Goal: Task Accomplishment & Management: Use online tool/utility

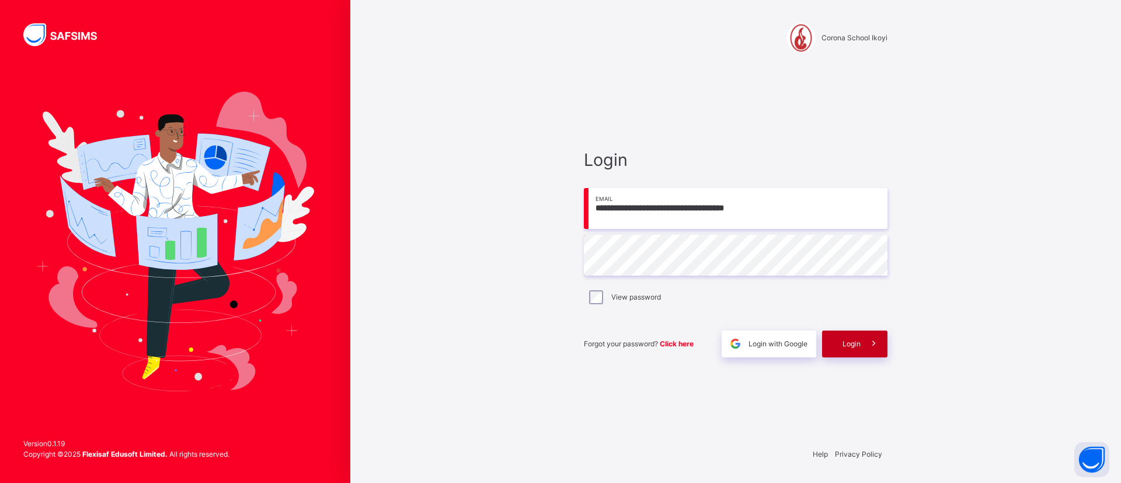
click at [860, 345] on span "Login" at bounding box center [852, 344] width 18 height 11
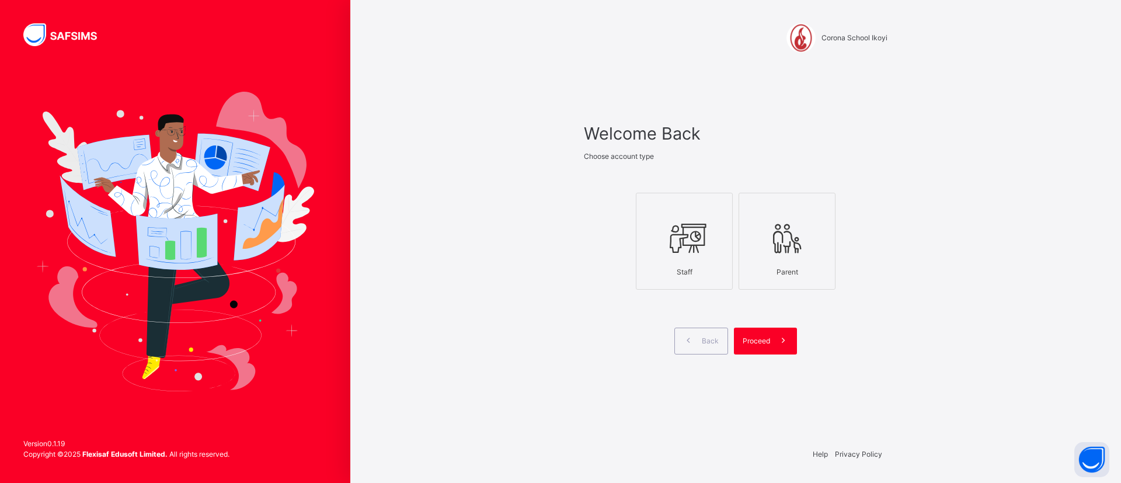
click at [681, 252] on icon at bounding box center [684, 239] width 41 height 44
click at [774, 342] on span at bounding box center [783, 341] width 27 height 27
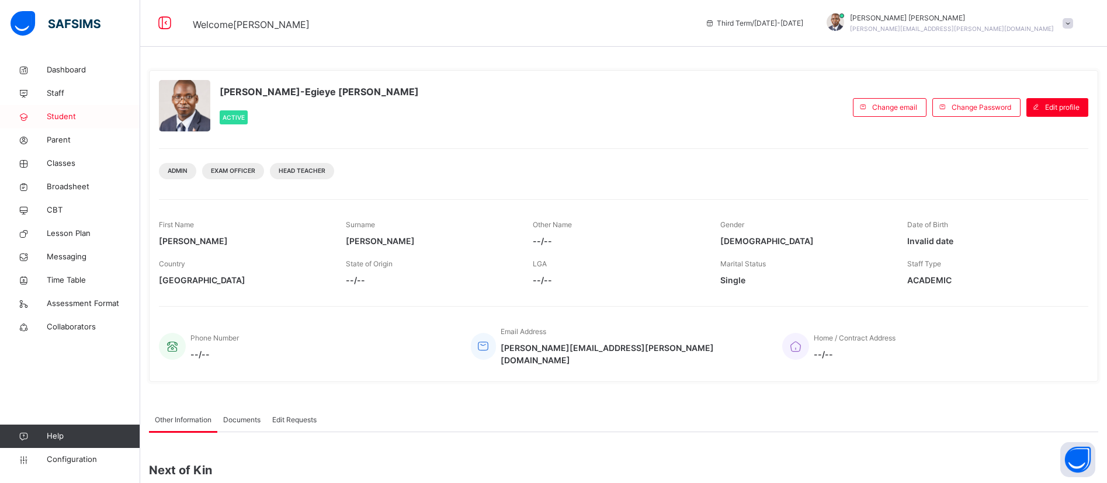
click at [64, 118] on span "Student" at bounding box center [93, 117] width 93 height 12
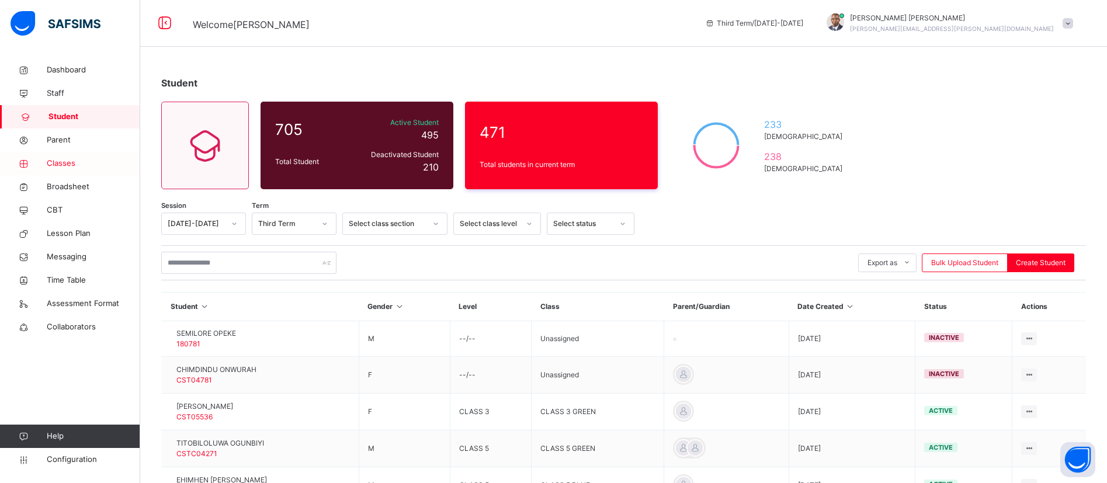
click at [62, 159] on span "Classes" at bounding box center [93, 164] width 93 height 12
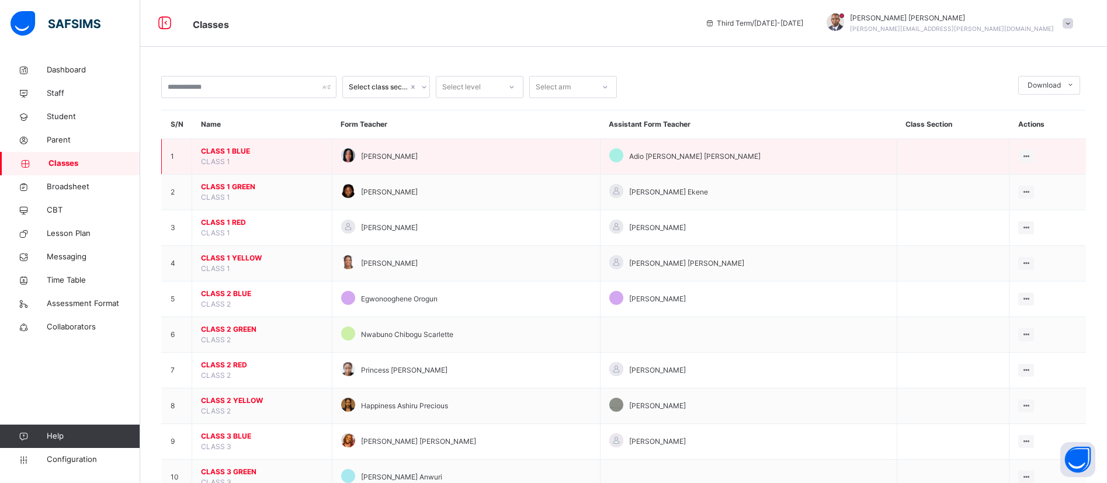
click at [219, 147] on span "CLASS 1 BLUE" at bounding box center [262, 151] width 122 height 11
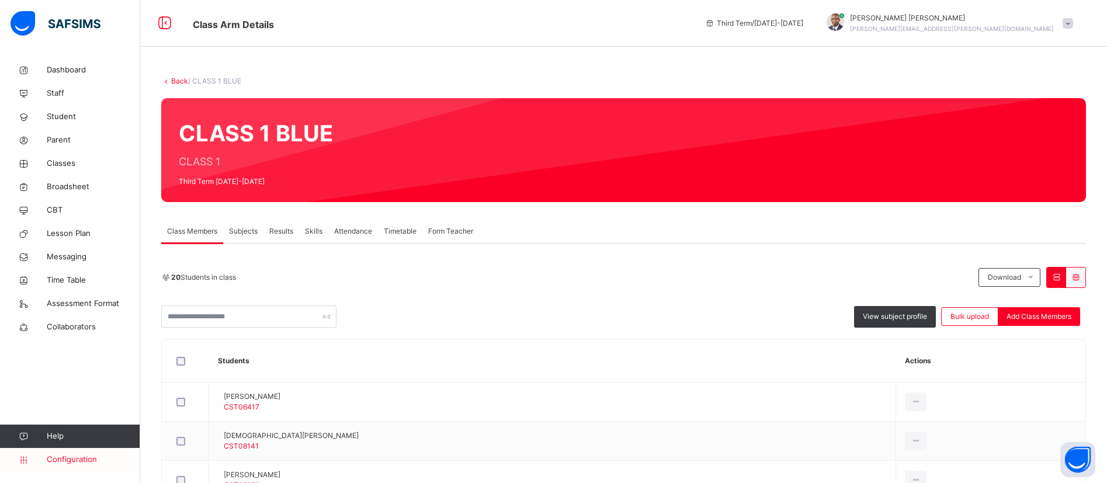
click at [57, 457] on span "Configuration" at bounding box center [93, 460] width 93 height 12
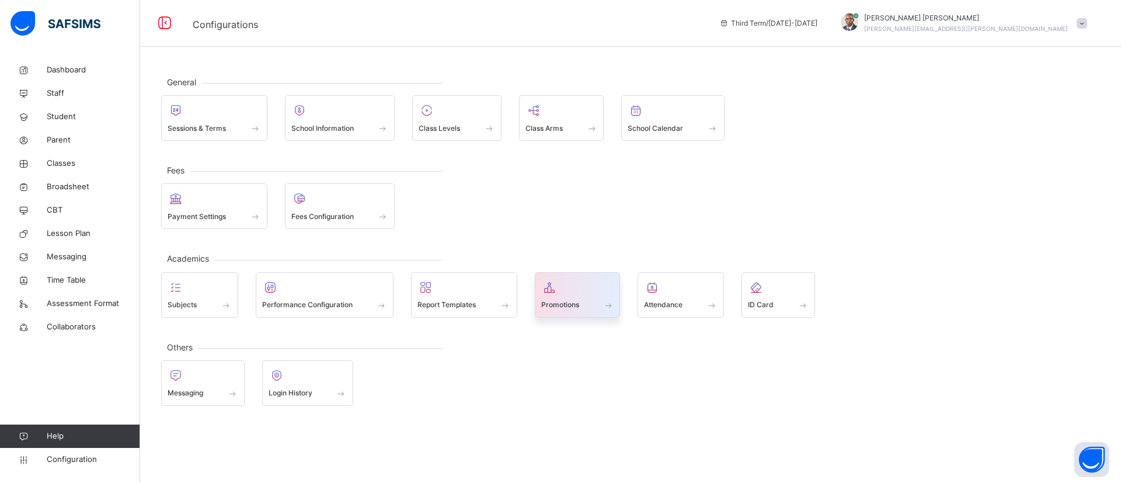
click at [581, 291] on div at bounding box center [577, 288] width 73 height 18
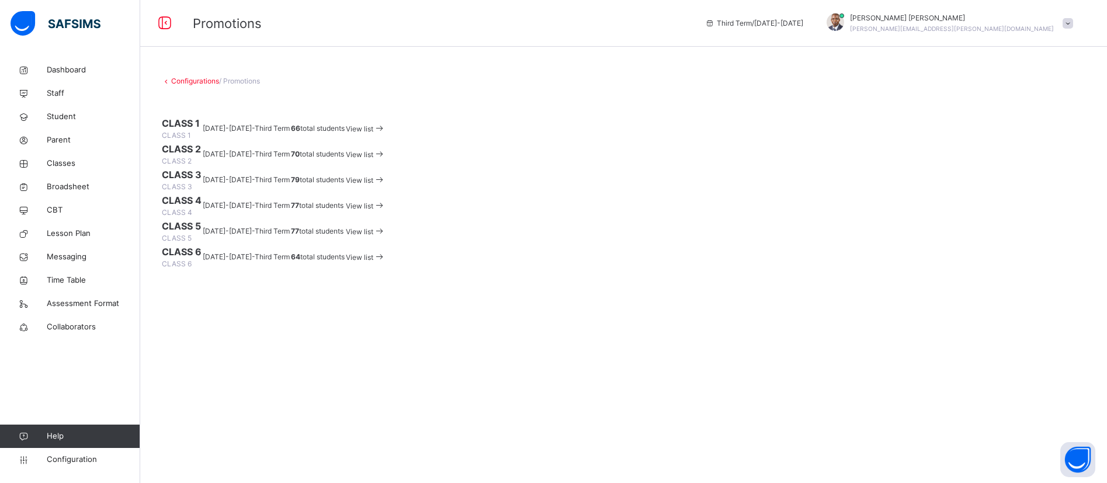
click at [373, 133] on span "View list" at bounding box center [359, 128] width 27 height 9
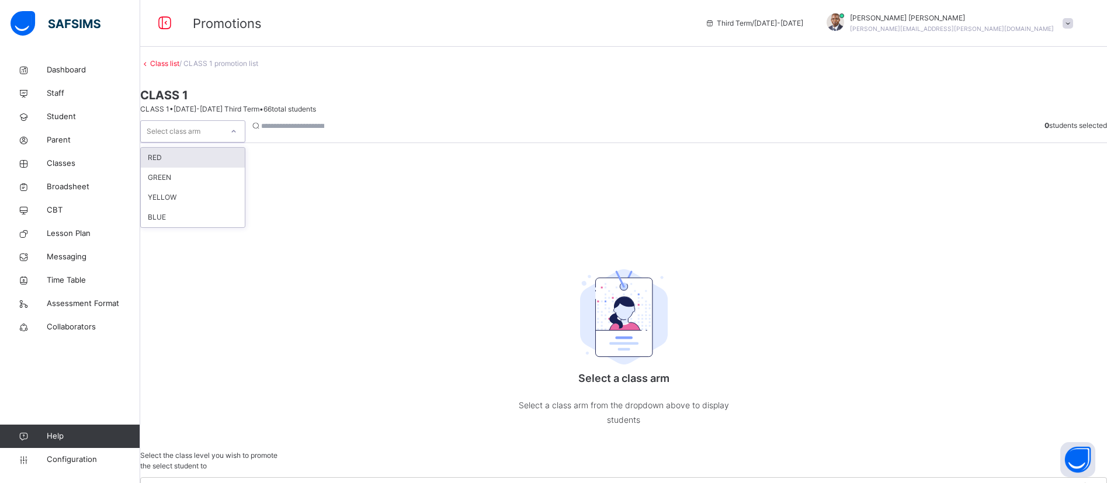
click at [223, 141] on div "Select class arm" at bounding box center [182, 132] width 82 height 18
click at [215, 168] on div "RED" at bounding box center [193, 158] width 104 height 20
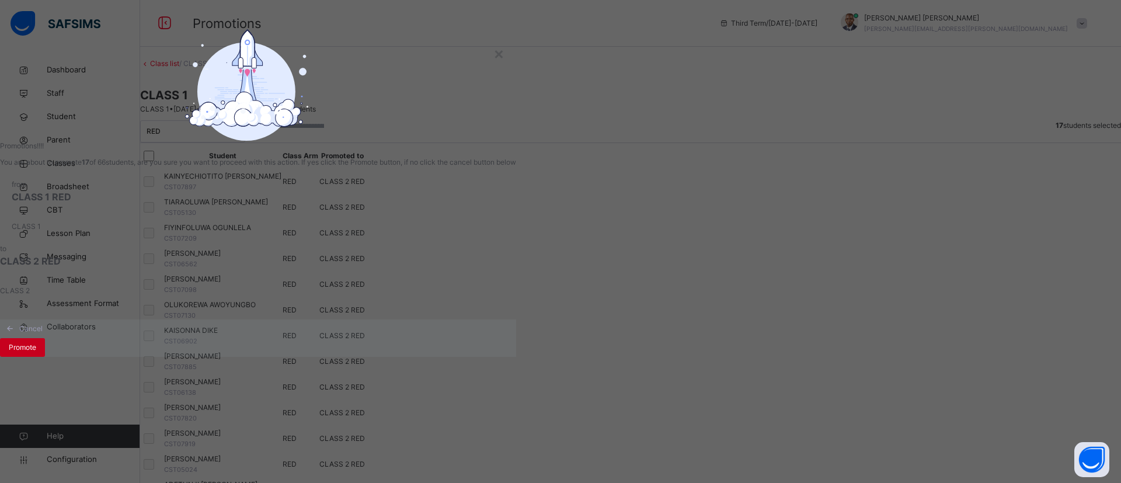
click at [36, 353] on span "Promote" at bounding box center [22, 347] width 27 height 11
click at [45, 357] on div "Promote" at bounding box center [22, 347] width 45 height 19
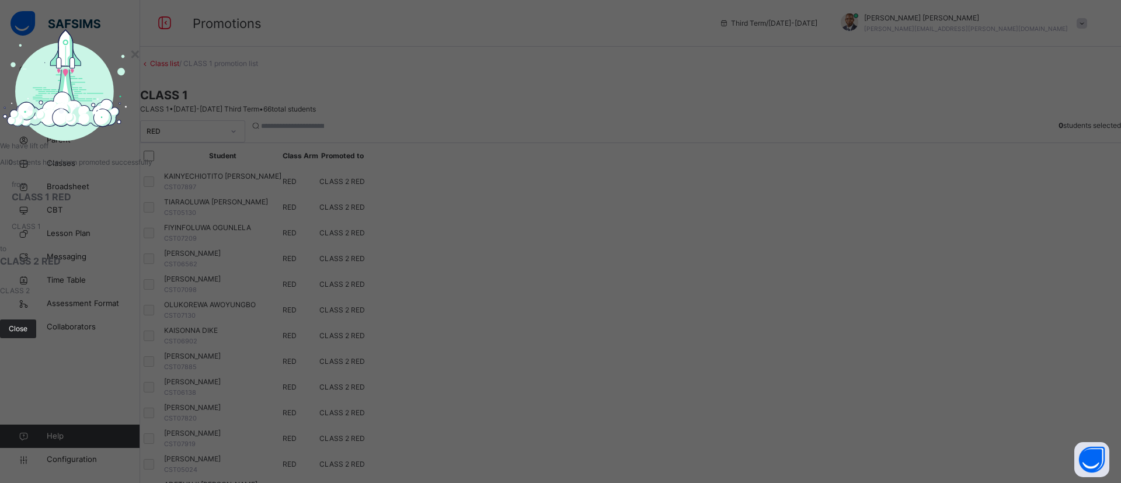
click at [27, 334] on span "Close" at bounding box center [18, 329] width 19 height 11
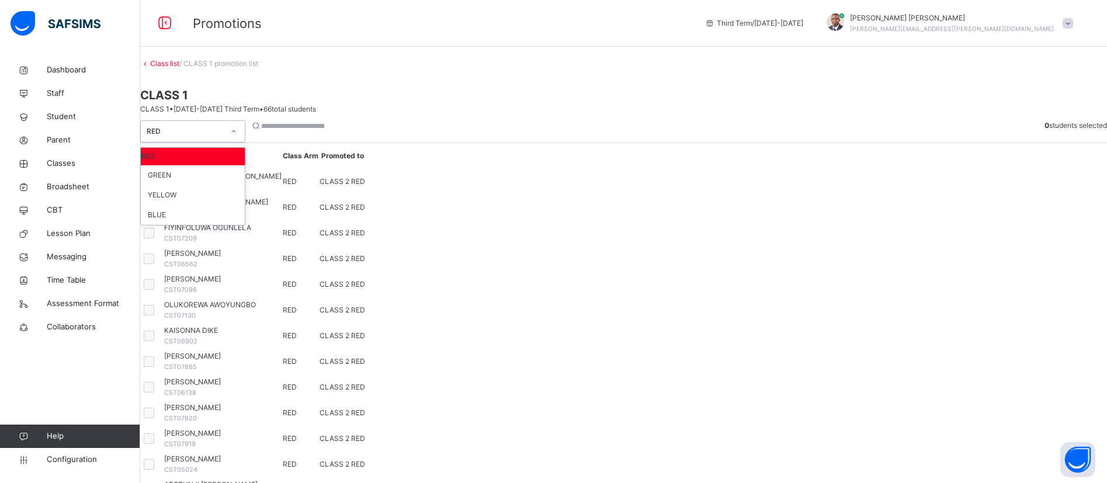
click at [224, 135] on div "RED" at bounding box center [185, 131] width 77 height 11
click at [222, 180] on div "GREEN" at bounding box center [193, 175] width 104 height 20
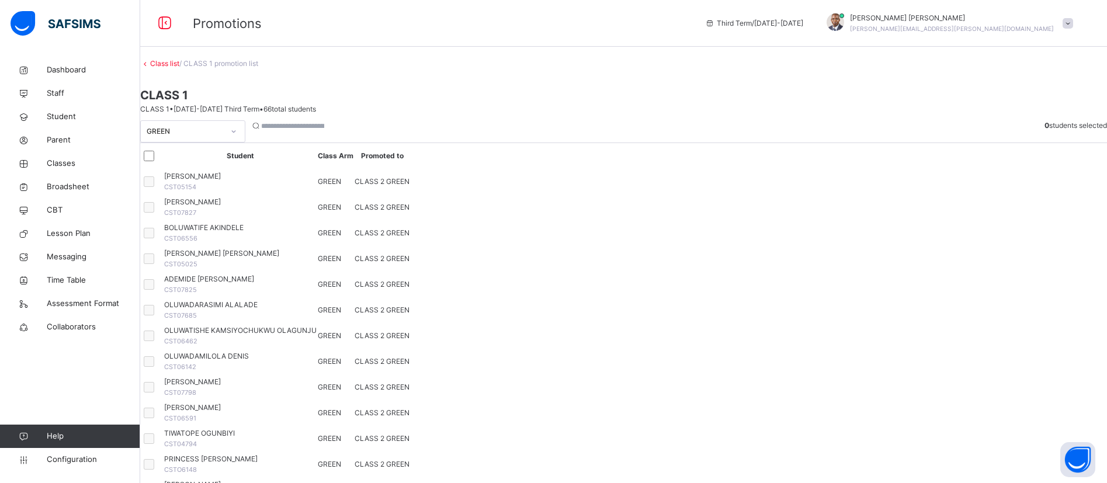
click at [245, 128] on div at bounding box center [234, 131] width 22 height 21
click at [209, 177] on div "GREEN" at bounding box center [193, 177] width 104 height 18
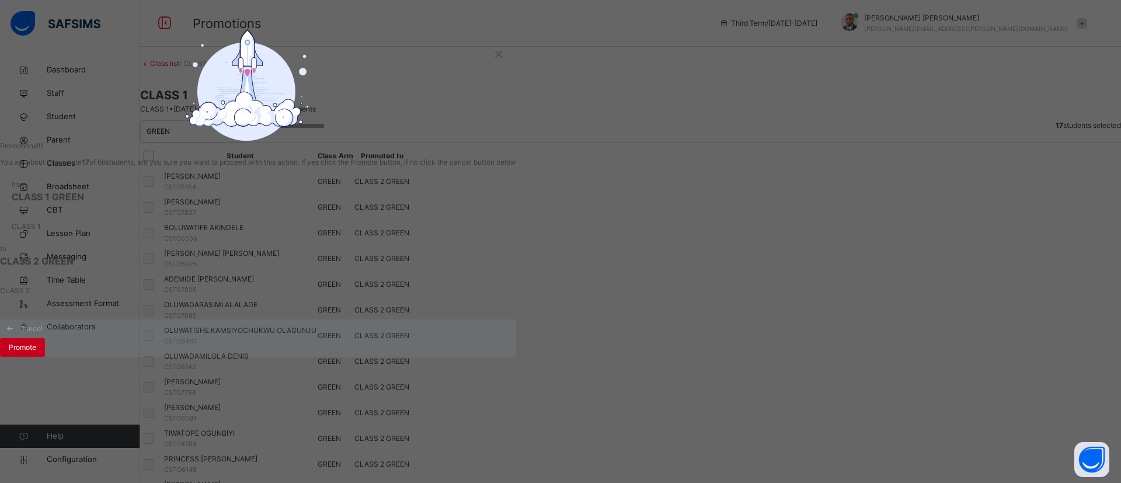
click at [36, 353] on span "Promote" at bounding box center [22, 347] width 27 height 11
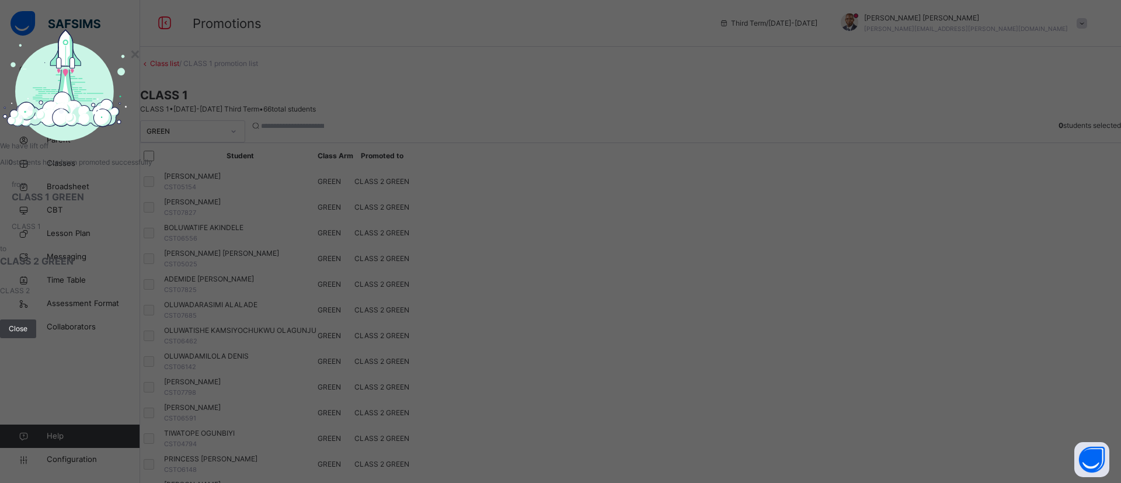
click at [152, 408] on div "× We have lift off All 0 students have been promoted successfully from CLASS 1 …" at bounding box center [76, 241] width 152 height 425
click at [27, 334] on span "Close" at bounding box center [18, 329] width 19 height 11
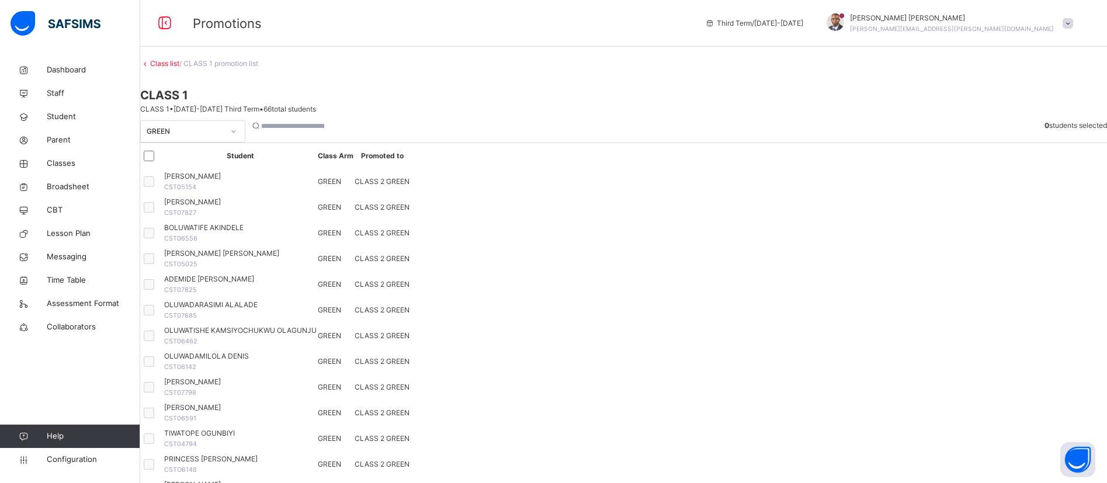
click at [215, 136] on div "GREEN" at bounding box center [185, 131] width 77 height 11
click at [207, 205] on div "YELLOW" at bounding box center [193, 195] width 104 height 20
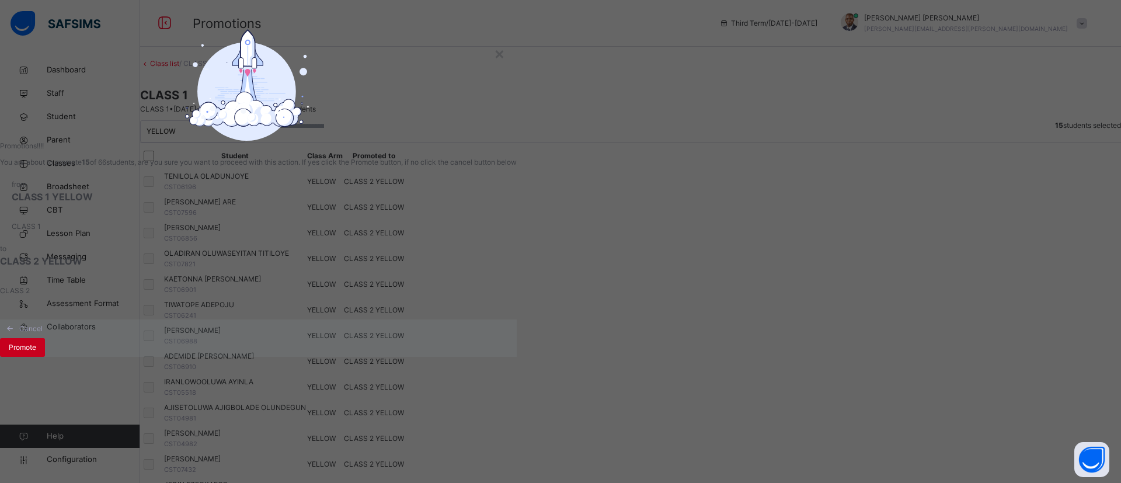
click at [36, 353] on span "Promote" at bounding box center [22, 347] width 27 height 11
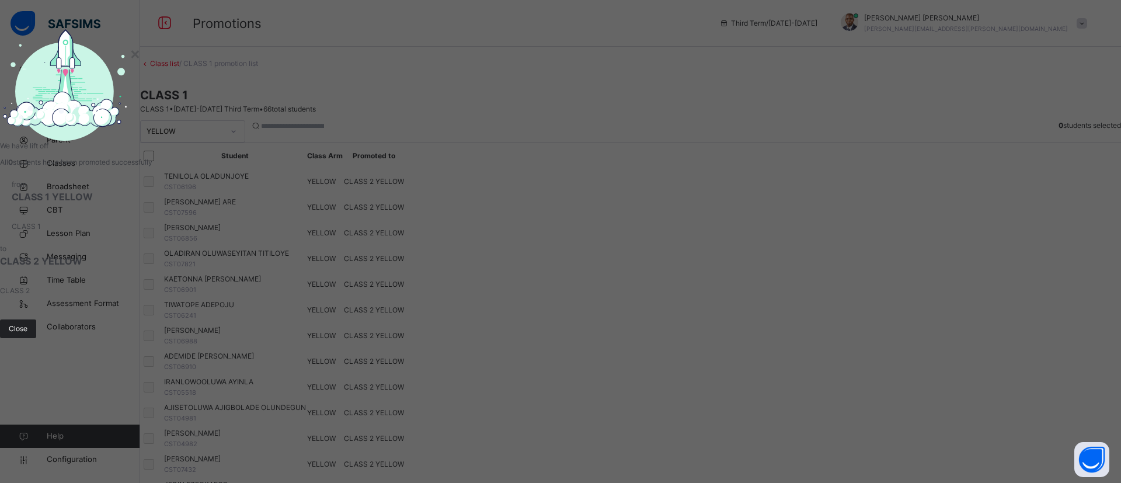
click at [27, 334] on span "Close" at bounding box center [18, 329] width 19 height 11
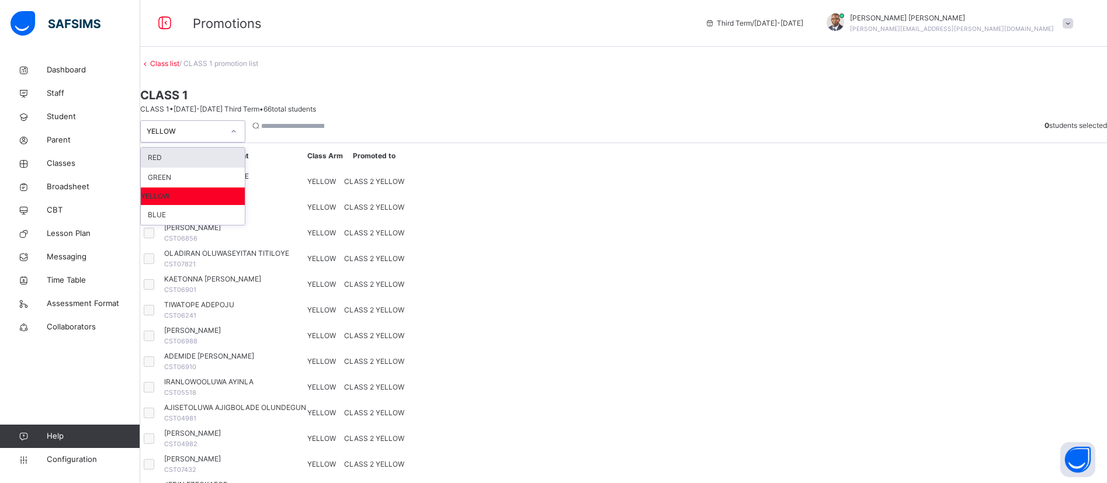
click at [223, 141] on div "YELLOW" at bounding box center [182, 132] width 82 height 18
click at [211, 225] on div "BLUE" at bounding box center [193, 215] width 104 height 20
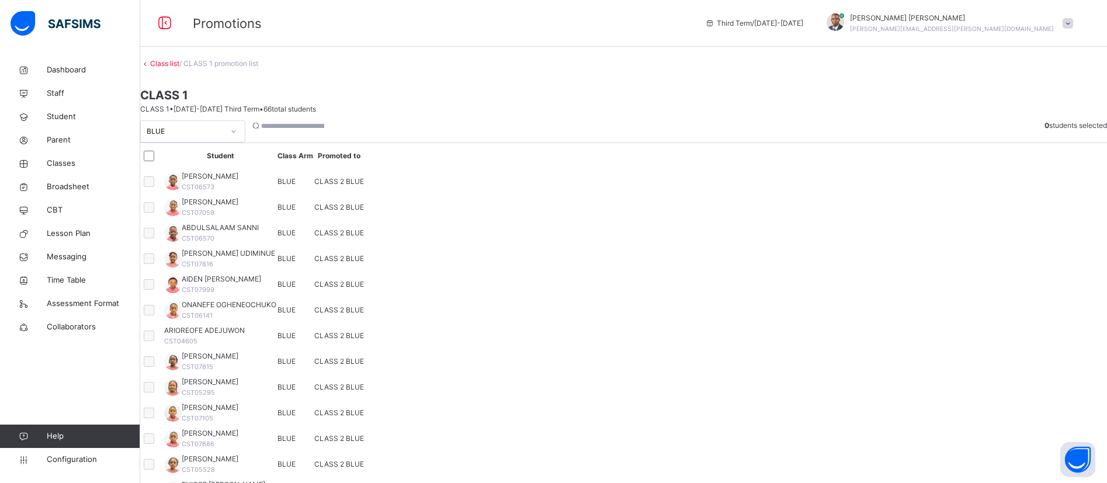
click at [163, 168] on div at bounding box center [152, 156] width 22 height 25
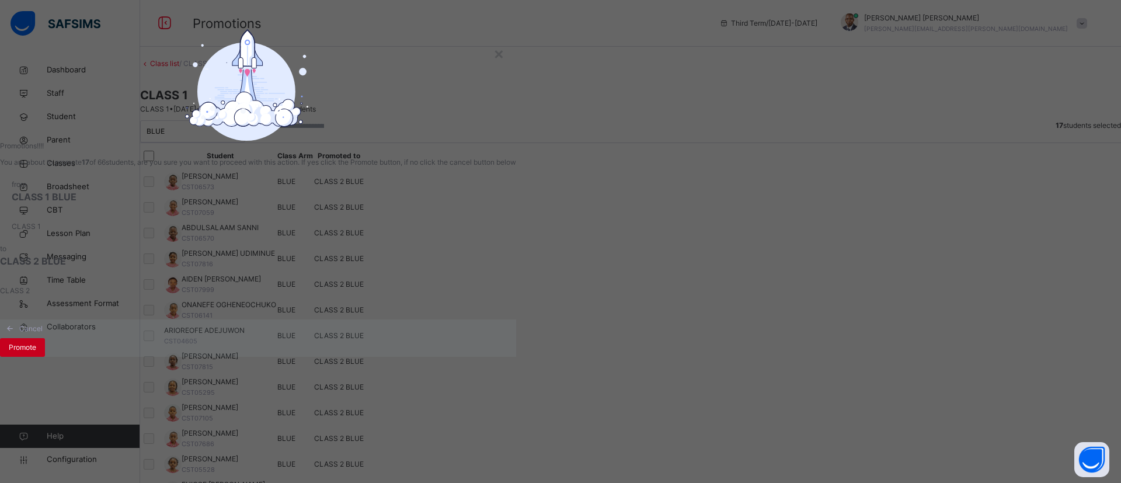
click at [36, 353] on span "Promote" at bounding box center [22, 347] width 27 height 11
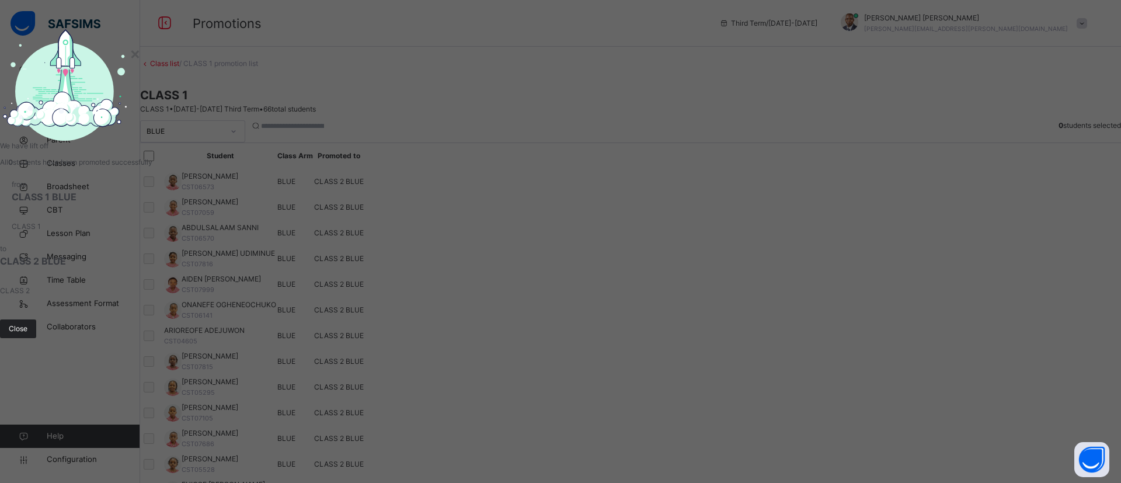
click at [36, 338] on div "Close" at bounding box center [18, 328] width 36 height 19
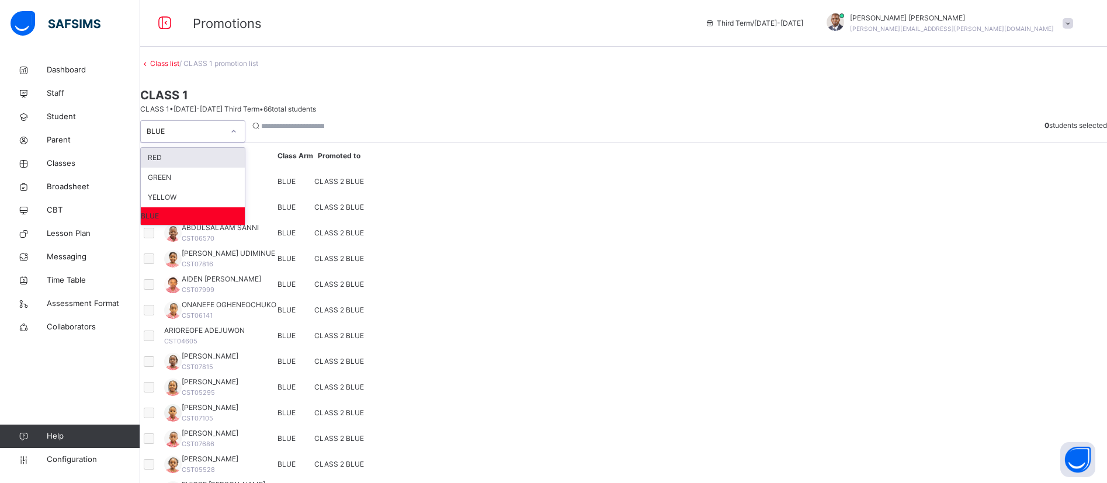
click at [224, 137] on div "BLUE" at bounding box center [185, 131] width 77 height 11
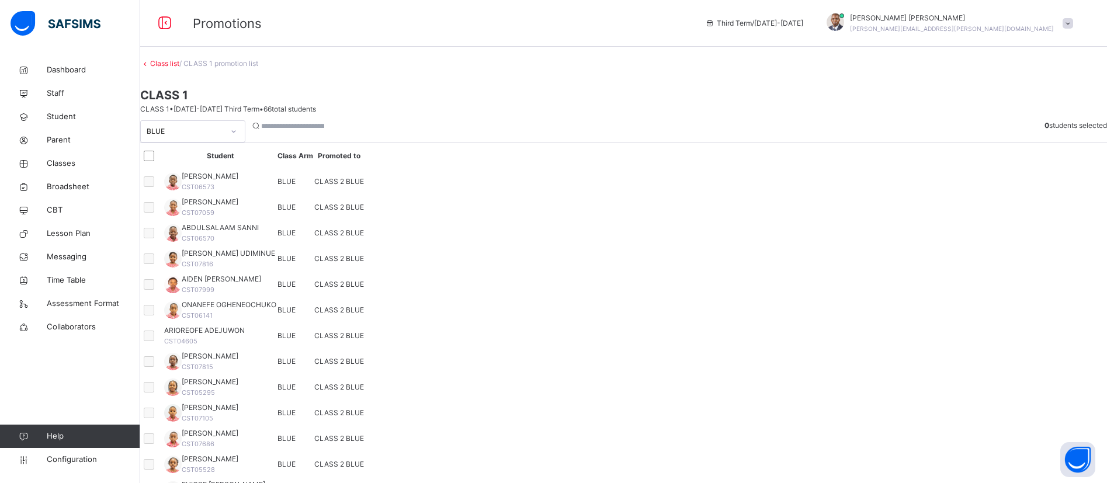
click at [179, 68] on link "Class list" at bounding box center [164, 63] width 29 height 9
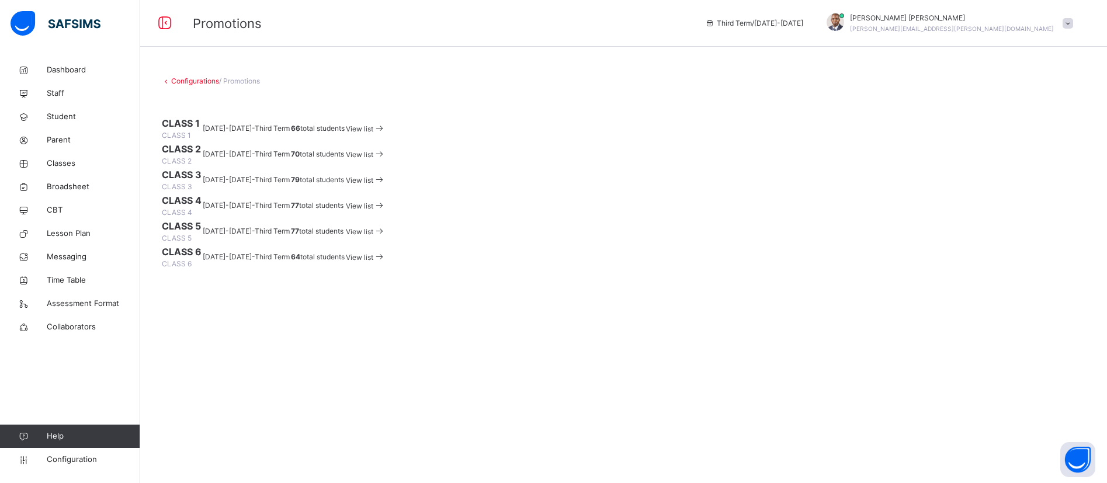
click at [373, 159] on span "View list" at bounding box center [359, 154] width 27 height 9
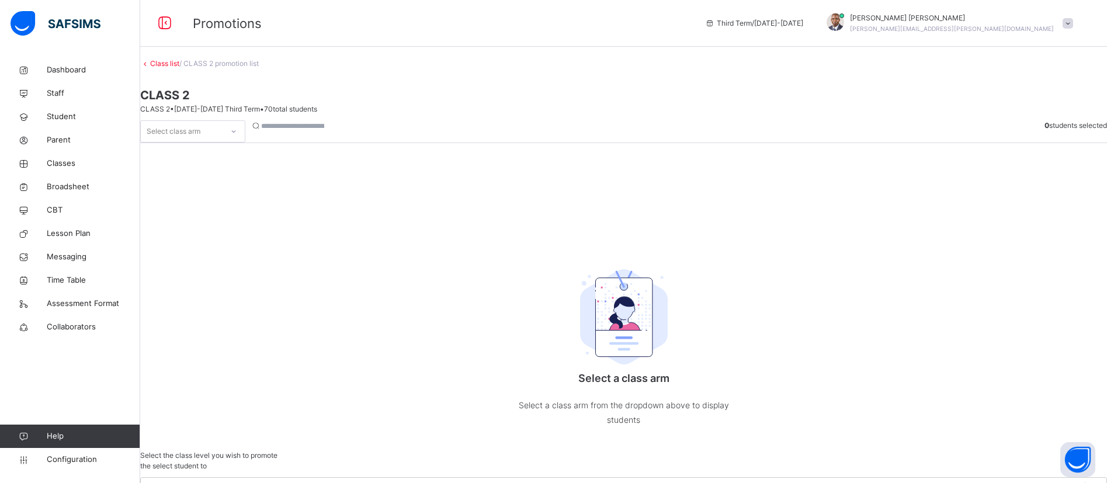
click at [200, 143] on div "Select class arm" at bounding box center [174, 131] width 54 height 22
click at [203, 168] on div "BLUE" at bounding box center [193, 158] width 104 height 20
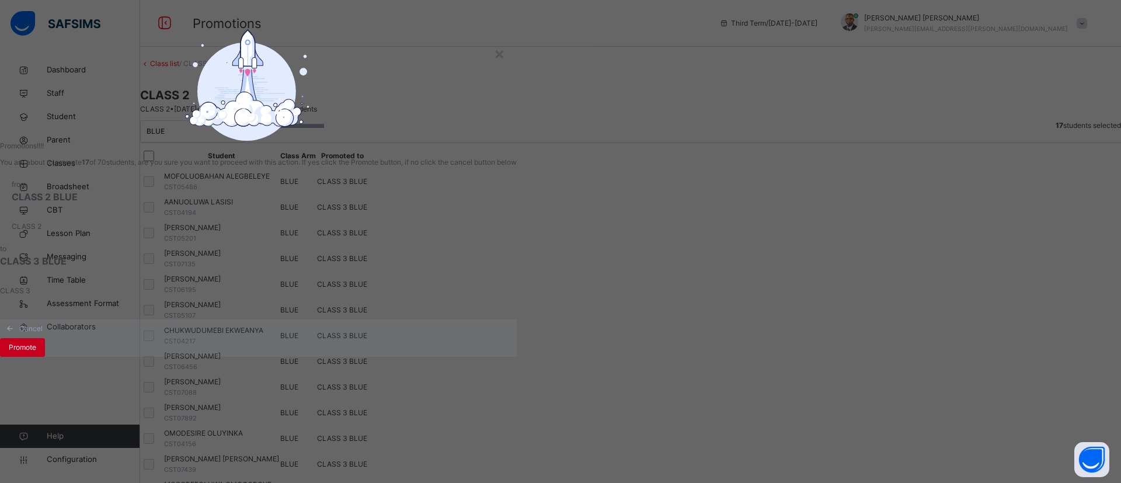
click at [36, 353] on span "Promote" at bounding box center [22, 347] width 27 height 11
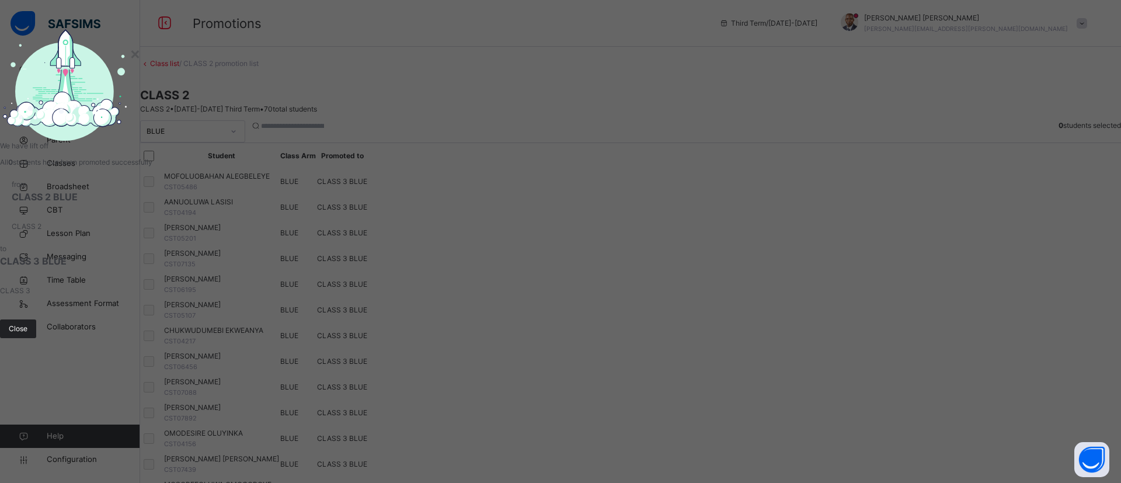
click at [27, 334] on span "Close" at bounding box center [18, 329] width 19 height 11
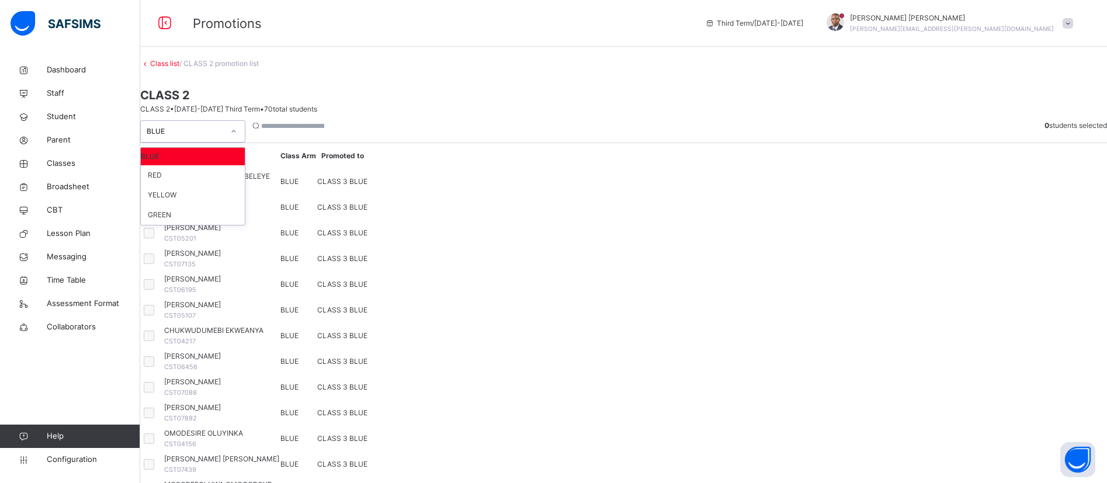
click at [224, 137] on div "BLUE" at bounding box center [185, 131] width 77 height 11
click at [217, 185] on div "RED" at bounding box center [193, 175] width 104 height 20
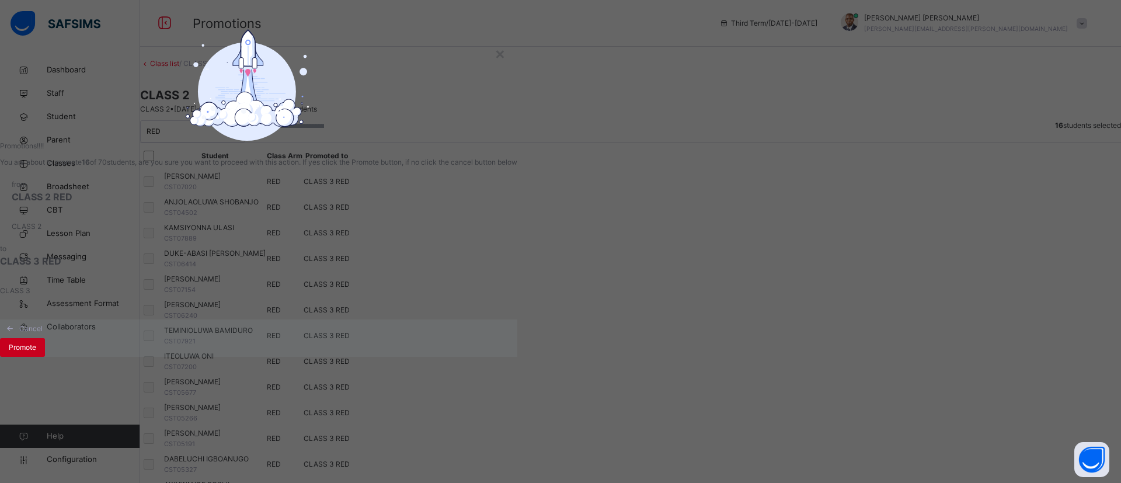
click at [36, 353] on span "Promote" at bounding box center [22, 347] width 27 height 11
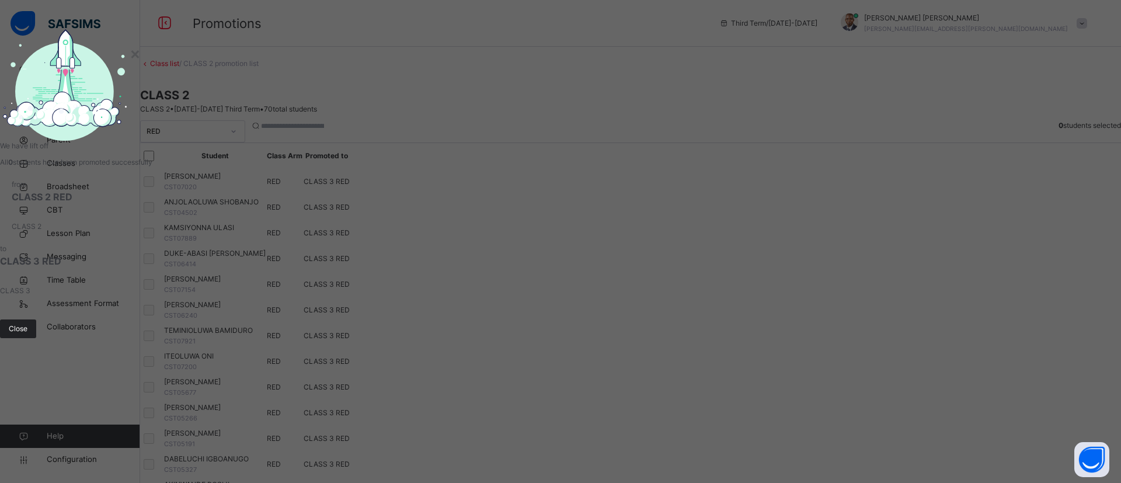
click at [27, 334] on span "Close" at bounding box center [18, 329] width 19 height 11
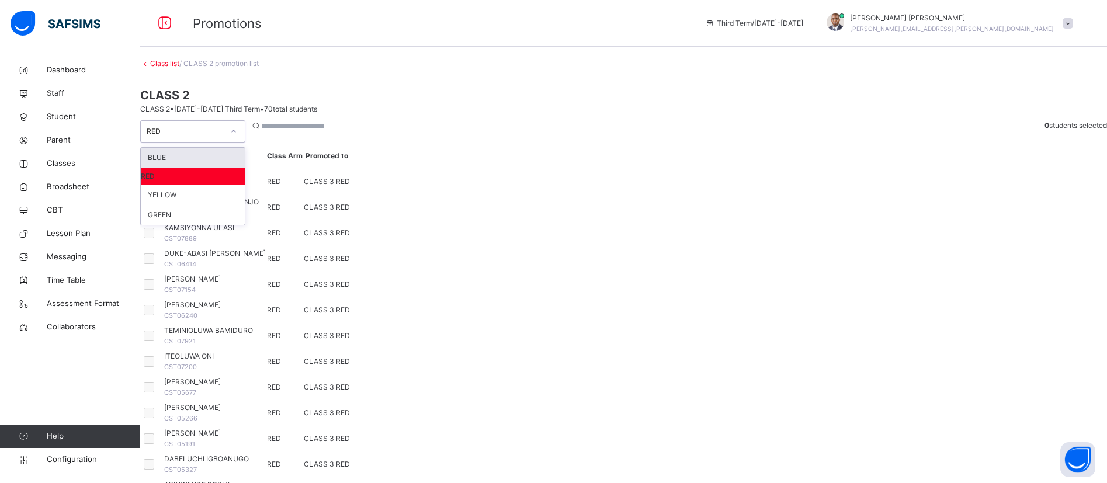
click at [223, 141] on div "RED" at bounding box center [182, 132] width 82 height 18
click at [235, 200] on div "YELLOW" at bounding box center [193, 195] width 104 height 20
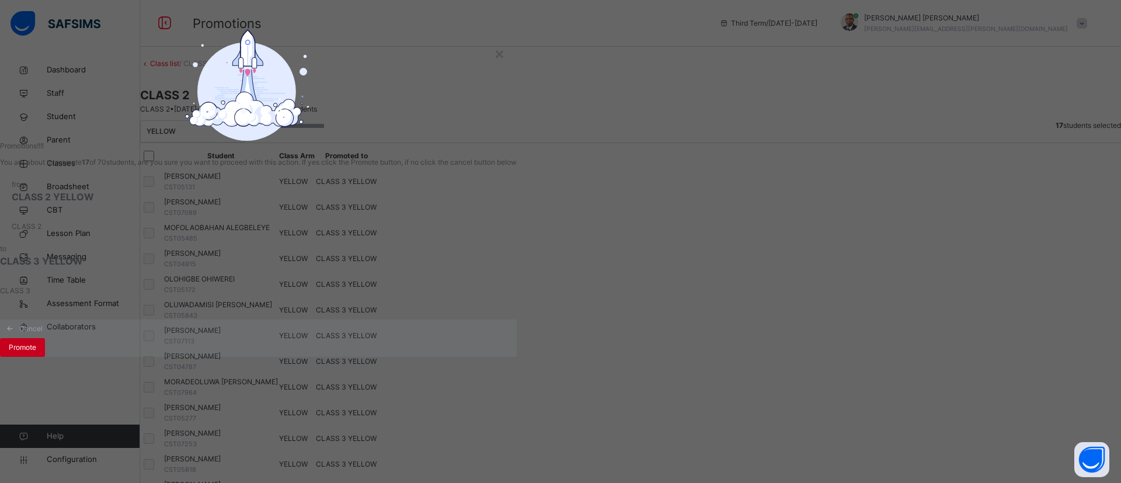
click at [36, 353] on span "Promote" at bounding box center [22, 347] width 27 height 11
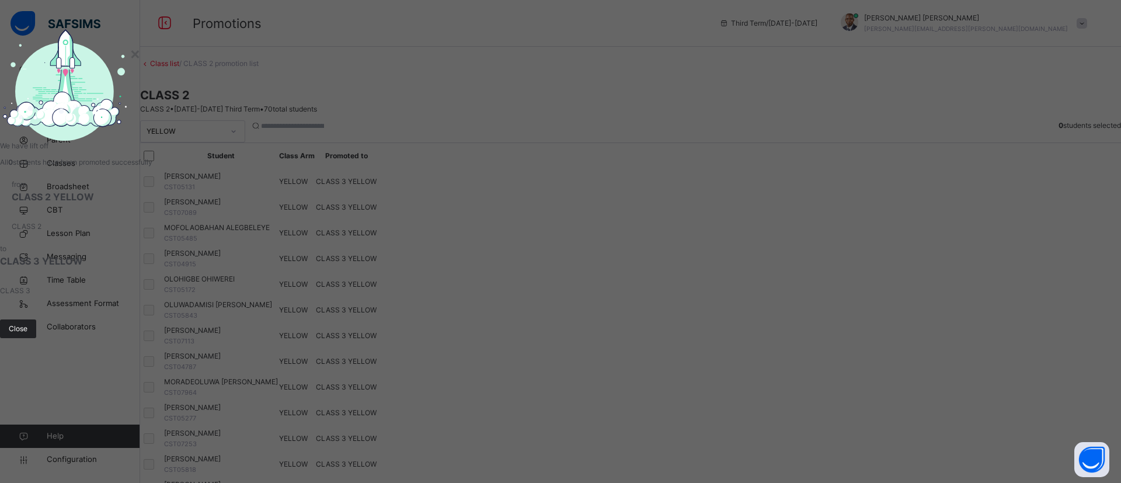
click at [27, 334] on span "Close" at bounding box center [18, 329] width 19 height 11
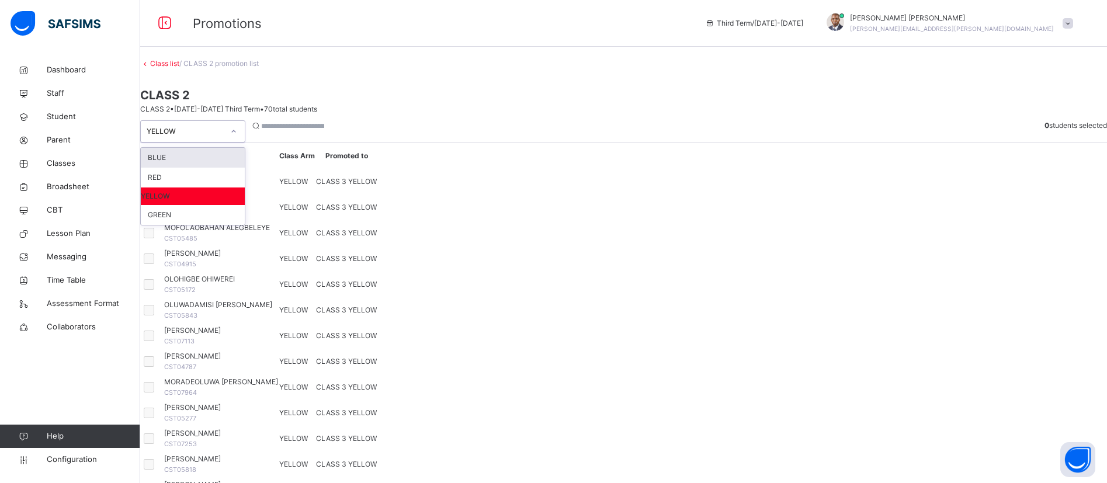
click at [221, 132] on div "YELLOW" at bounding box center [185, 131] width 77 height 11
click at [204, 225] on div "GREEN" at bounding box center [193, 215] width 104 height 20
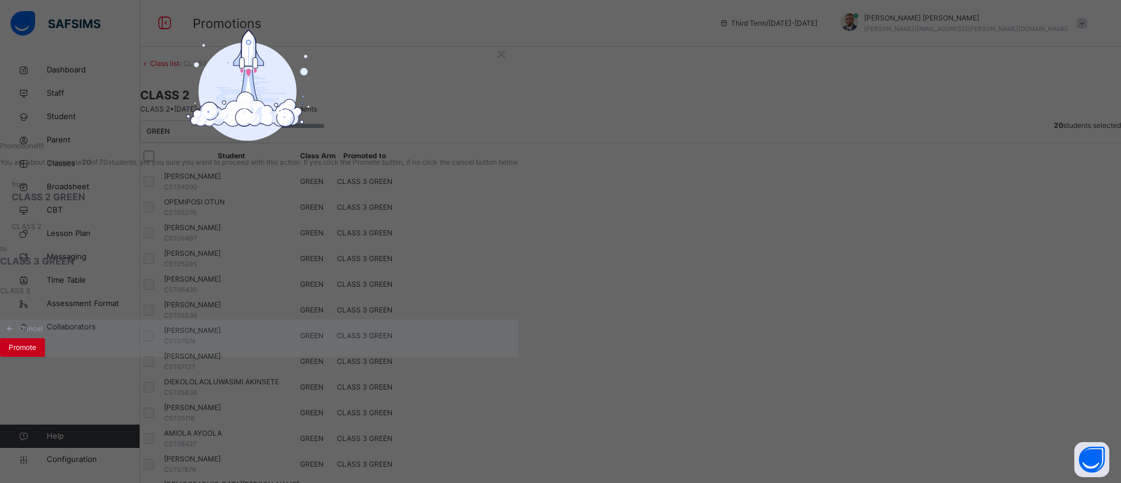
click at [36, 353] on span "Promote" at bounding box center [22, 347] width 27 height 11
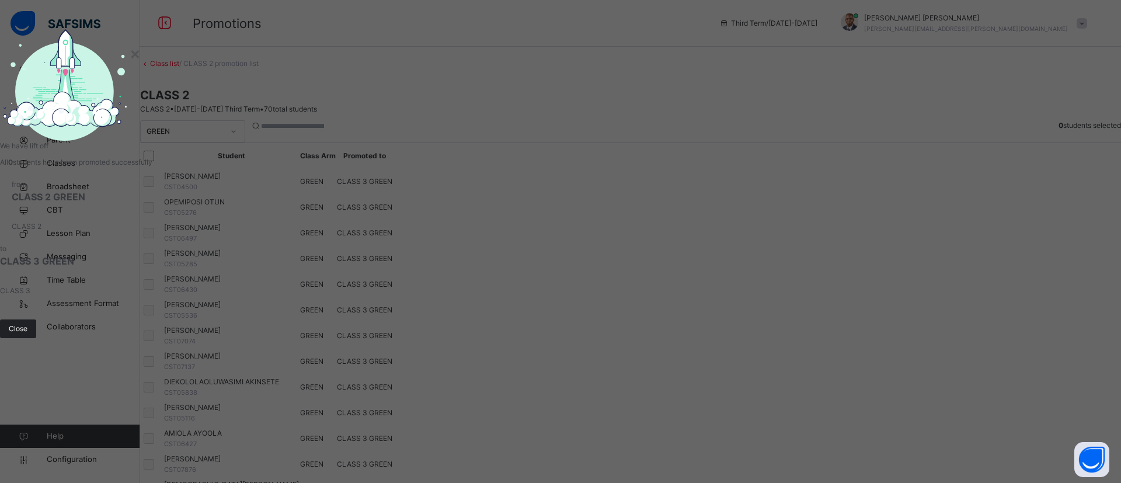
click at [27, 334] on span "Close" at bounding box center [18, 329] width 19 height 11
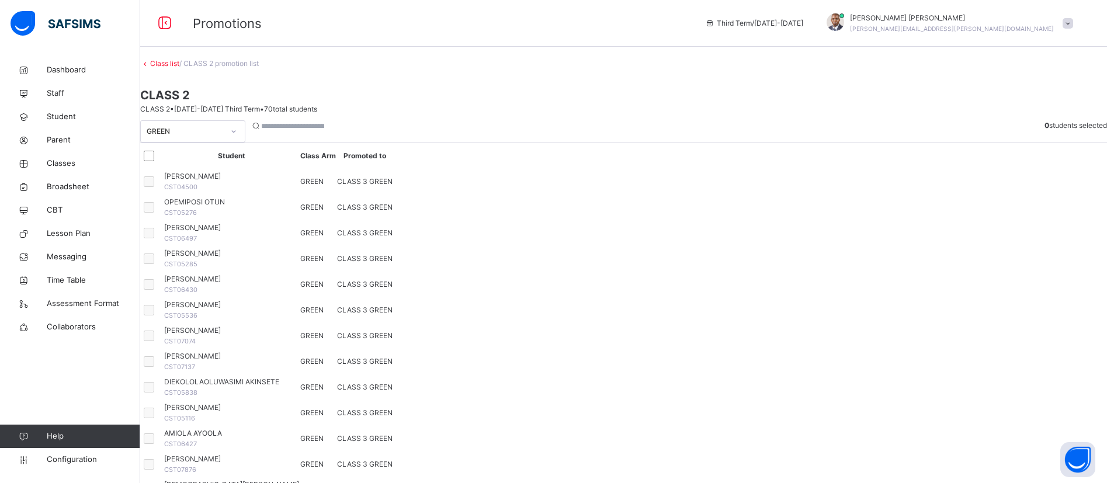
click at [179, 68] on link "Class list" at bounding box center [164, 63] width 29 height 9
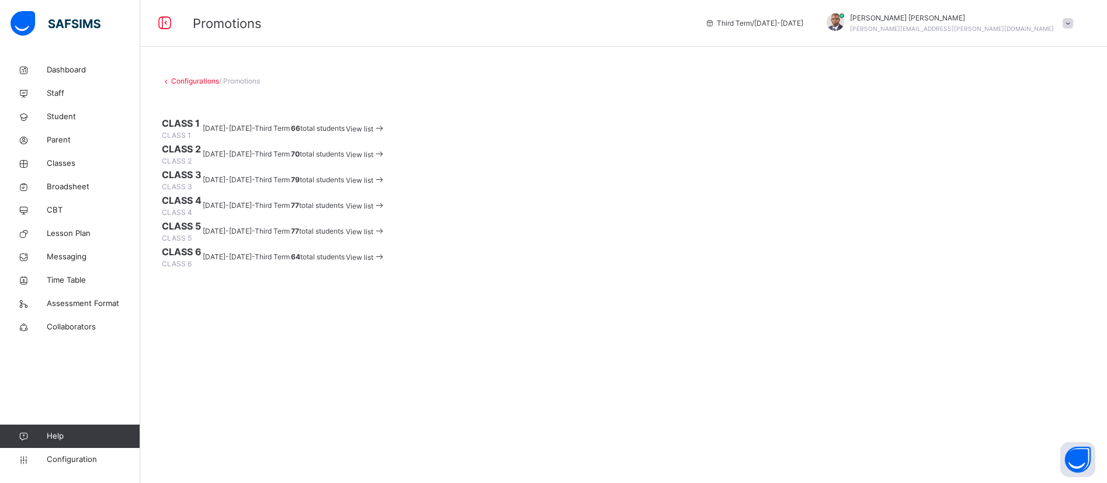
click at [373, 185] on span "View list" at bounding box center [359, 180] width 27 height 9
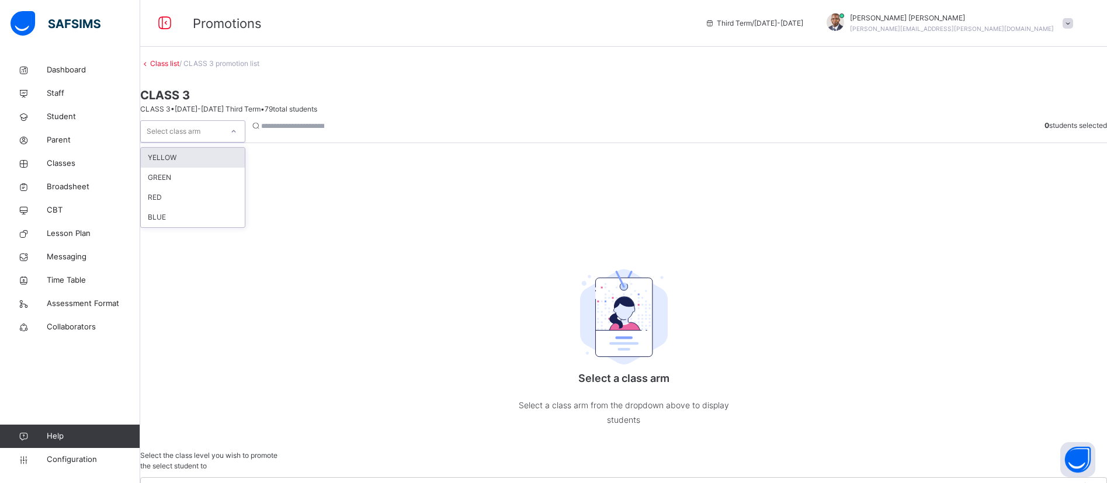
click at [244, 140] on div at bounding box center [234, 131] width 20 height 19
click at [221, 166] on div "YELLOW" at bounding box center [193, 158] width 104 height 20
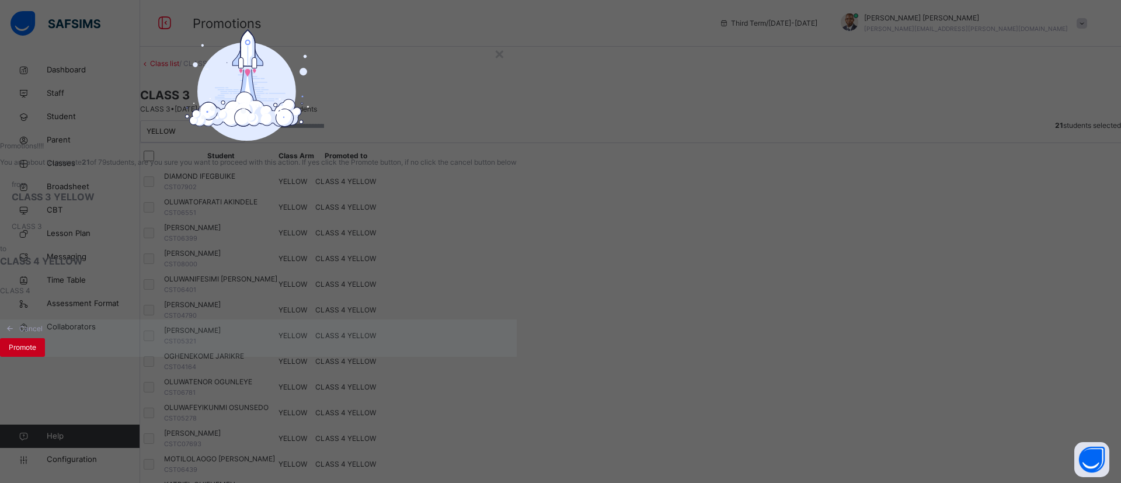
click at [36, 353] on span "Promote" at bounding box center [22, 347] width 27 height 11
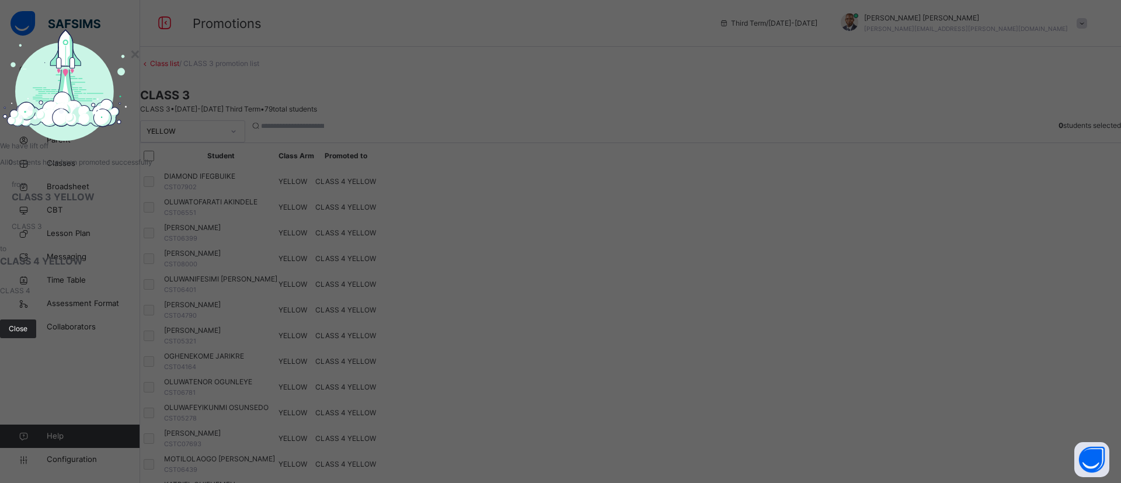
click at [27, 334] on span "Close" at bounding box center [18, 329] width 19 height 11
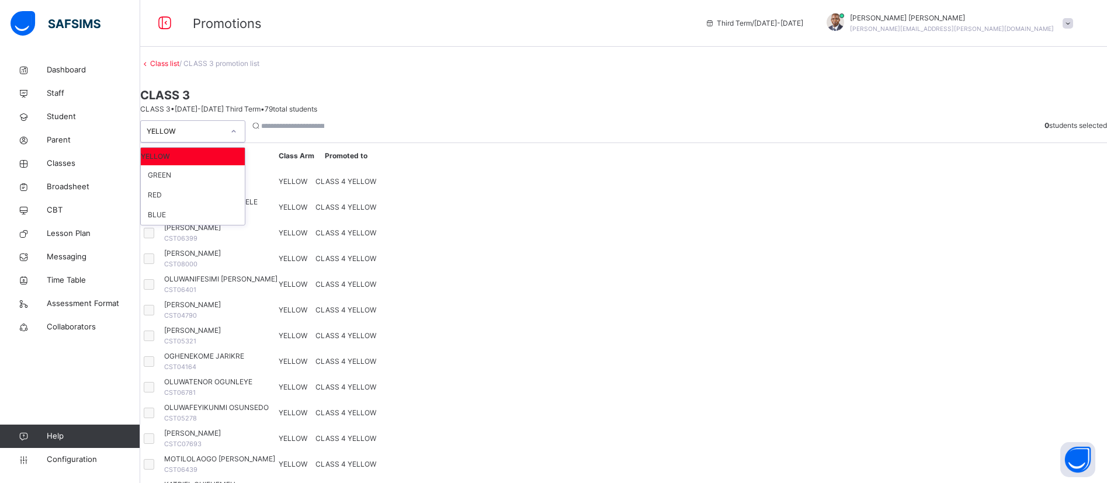
click at [193, 137] on div "YELLOW" at bounding box center [185, 131] width 77 height 11
click at [192, 185] on div "GREEN" at bounding box center [193, 175] width 104 height 20
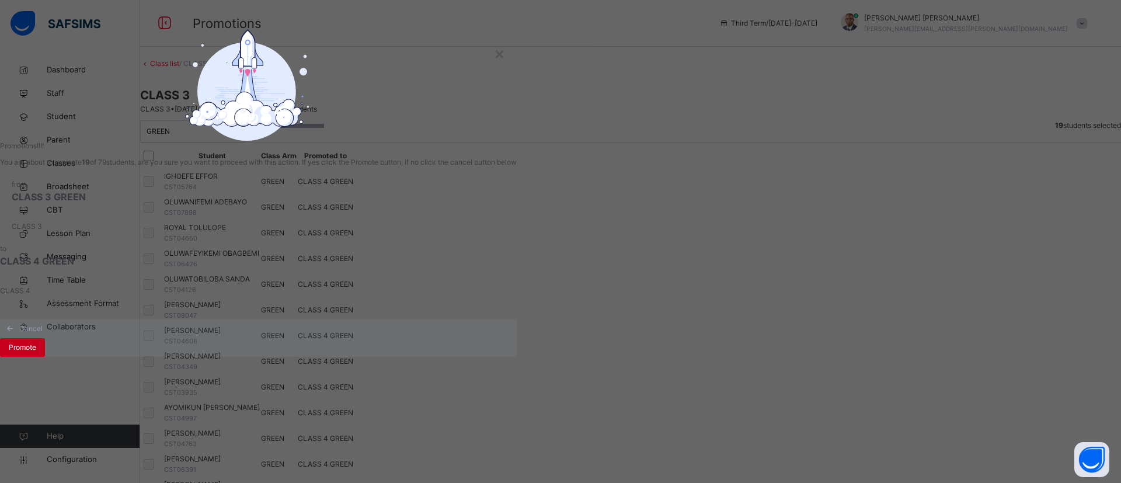
click at [36, 353] on span "Promote" at bounding box center [22, 347] width 27 height 11
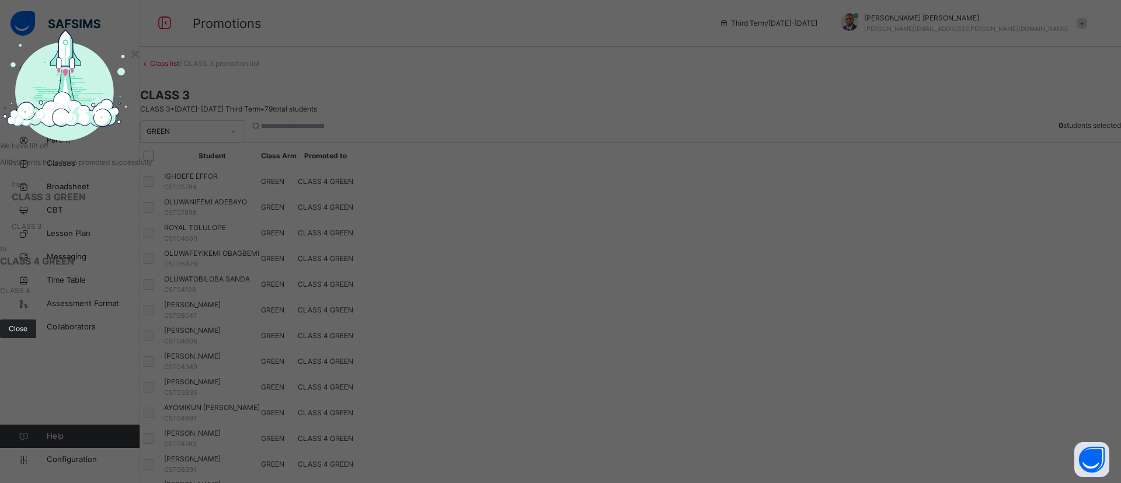
click at [27, 334] on span "Close" at bounding box center [18, 329] width 19 height 11
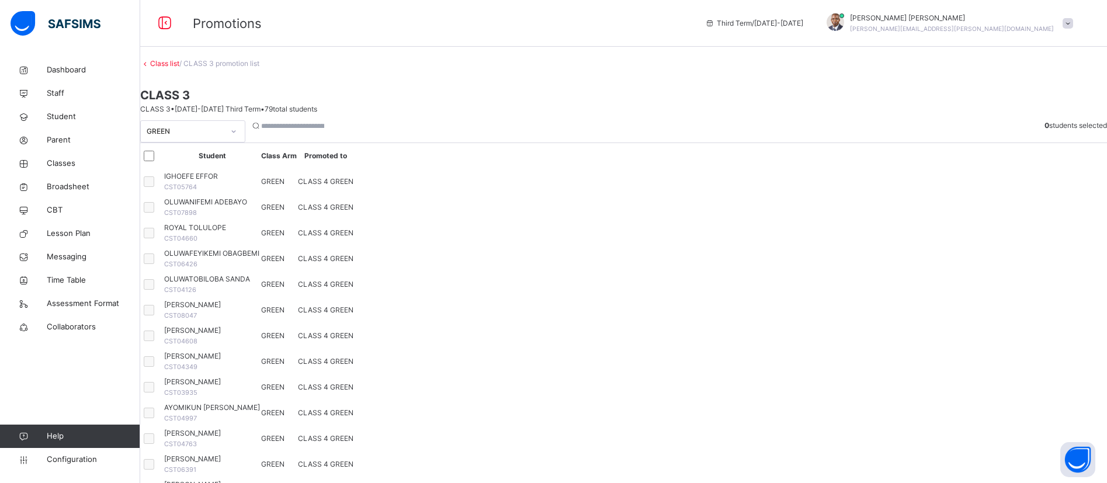
click at [200, 137] on div "GREEN" at bounding box center [185, 131] width 77 height 11
click at [200, 198] on div "RED" at bounding box center [193, 195] width 104 height 20
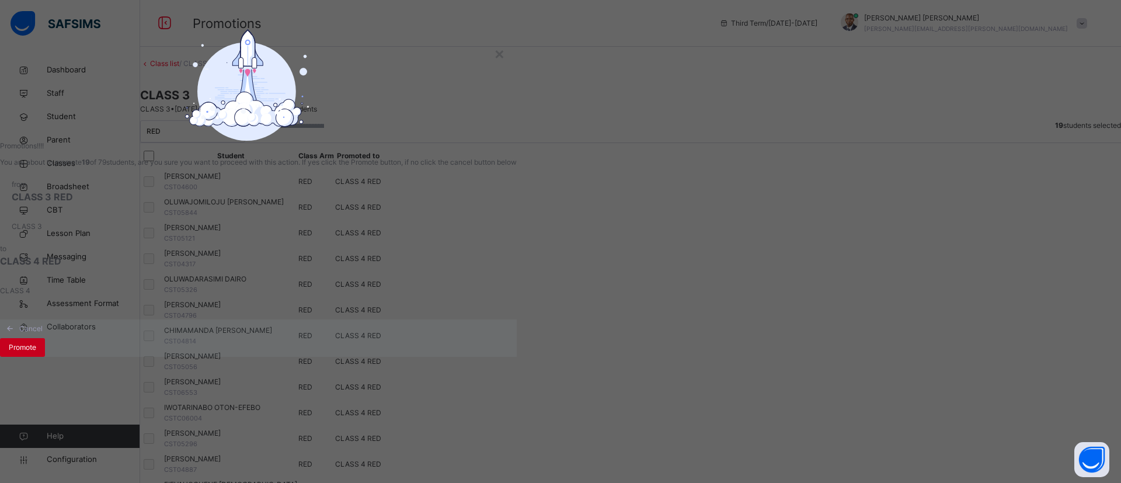
click at [36, 353] on span "Promote" at bounding box center [22, 347] width 27 height 11
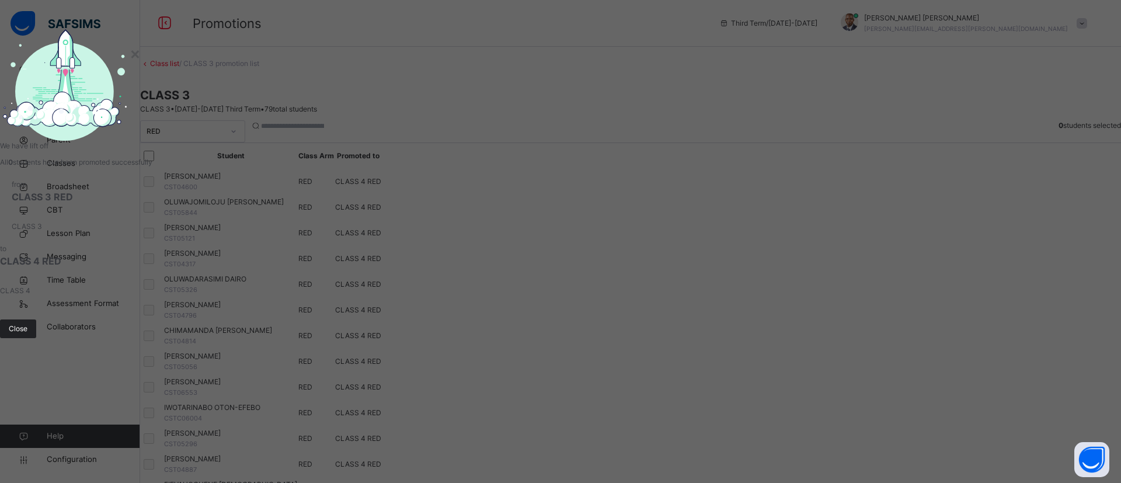
click at [27, 334] on span "Close" at bounding box center [18, 329] width 19 height 11
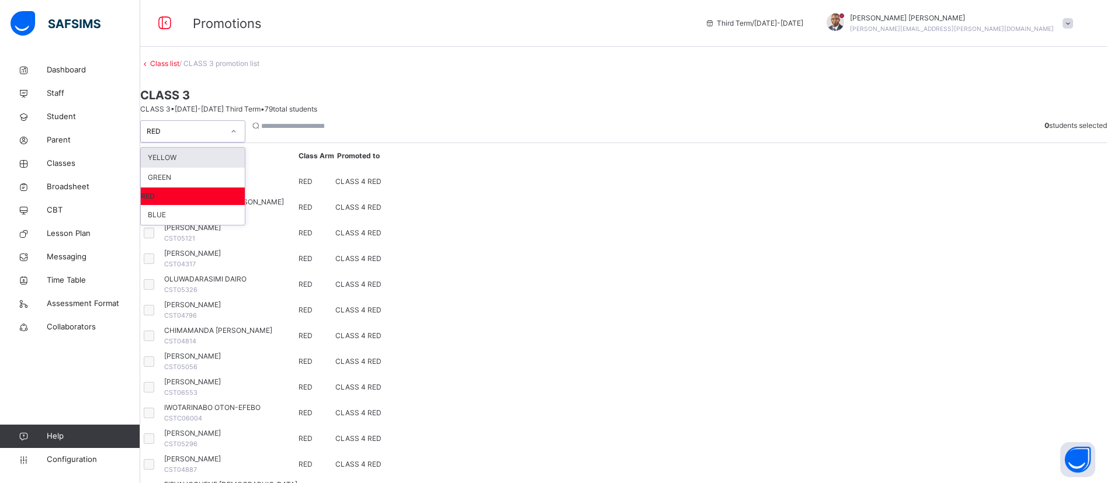
click at [210, 136] on div "RED" at bounding box center [185, 131] width 77 height 11
click at [193, 225] on div "BLUE" at bounding box center [193, 215] width 104 height 20
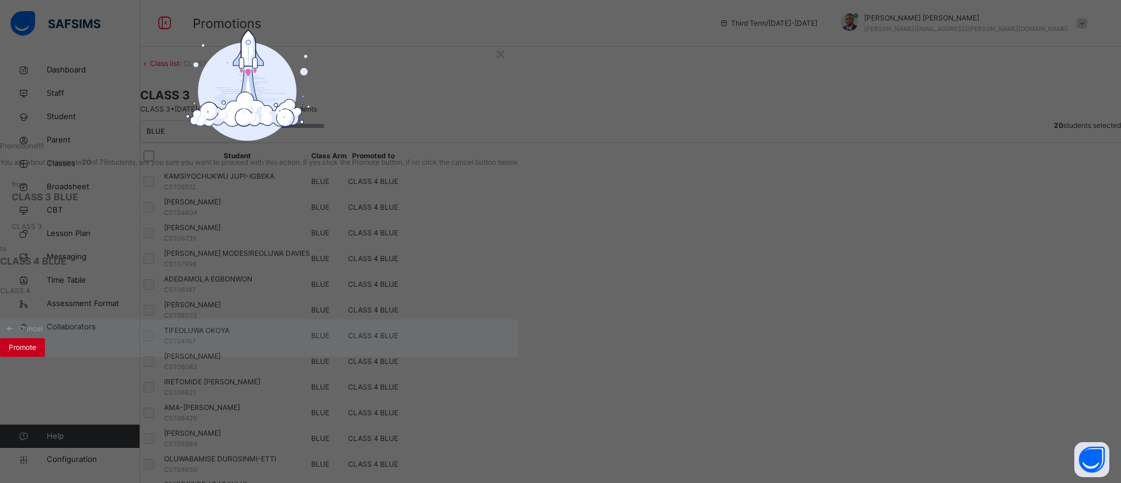
click at [36, 353] on span "Promote" at bounding box center [22, 347] width 27 height 11
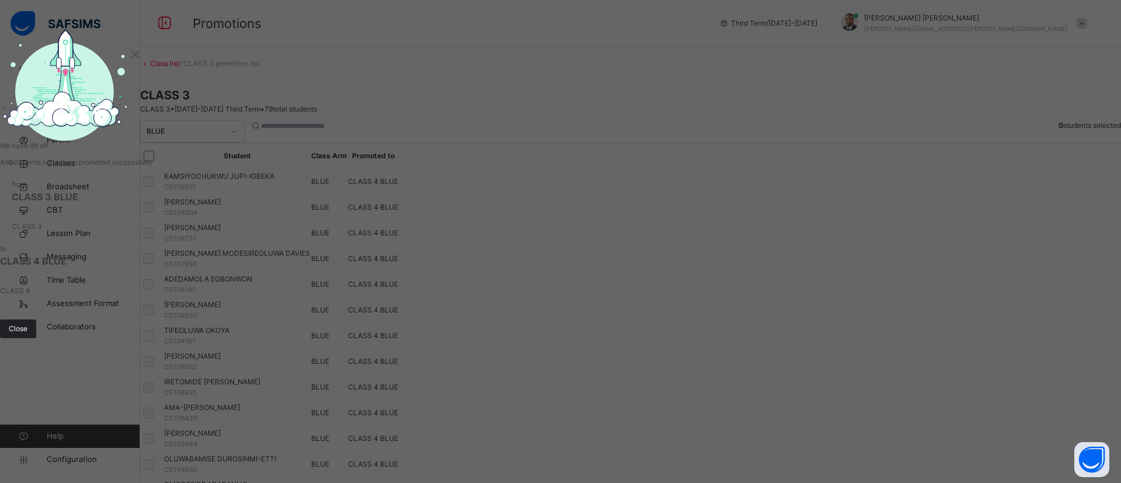
click at [27, 334] on span "Close" at bounding box center [18, 329] width 19 height 11
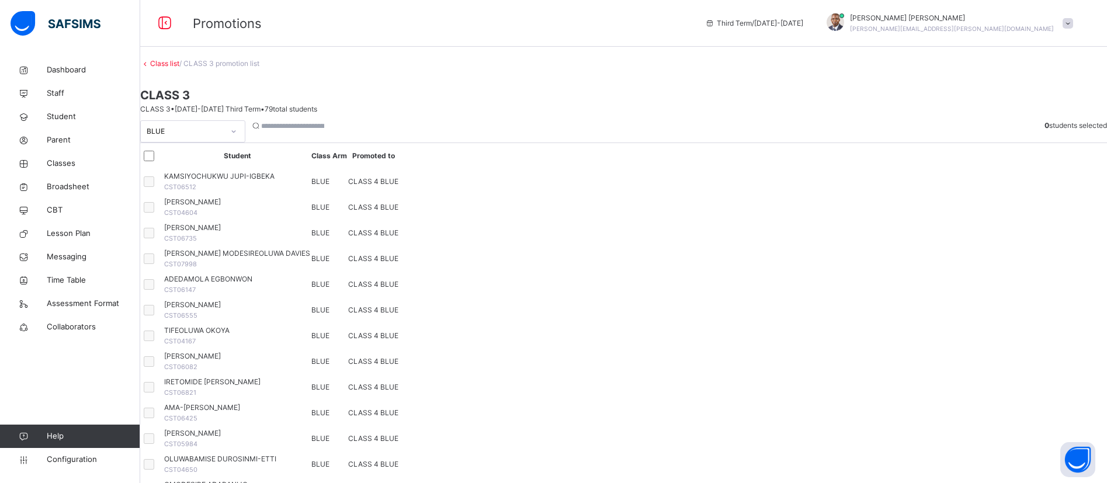
click at [179, 68] on link "Class list" at bounding box center [164, 63] width 29 height 9
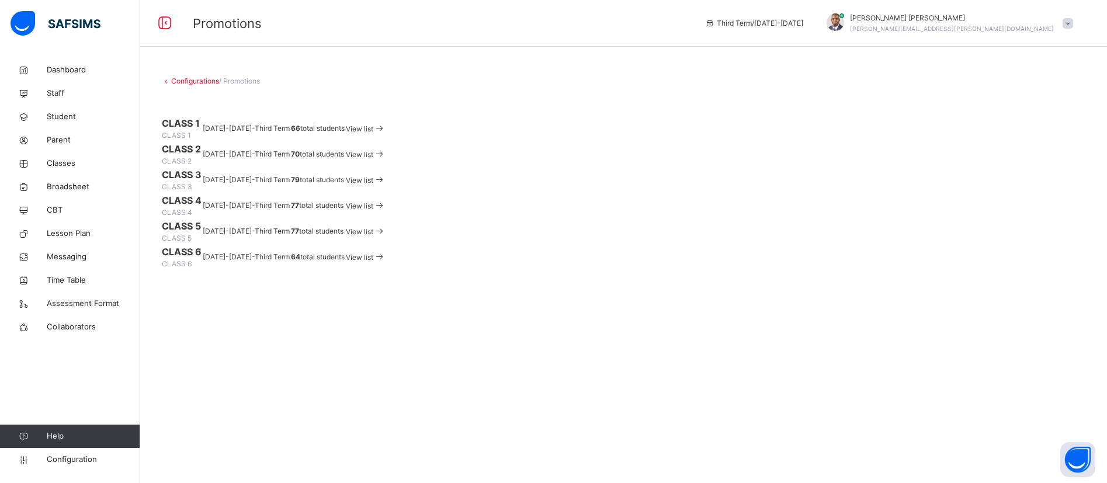
click at [373, 210] on span "View list" at bounding box center [359, 205] width 27 height 9
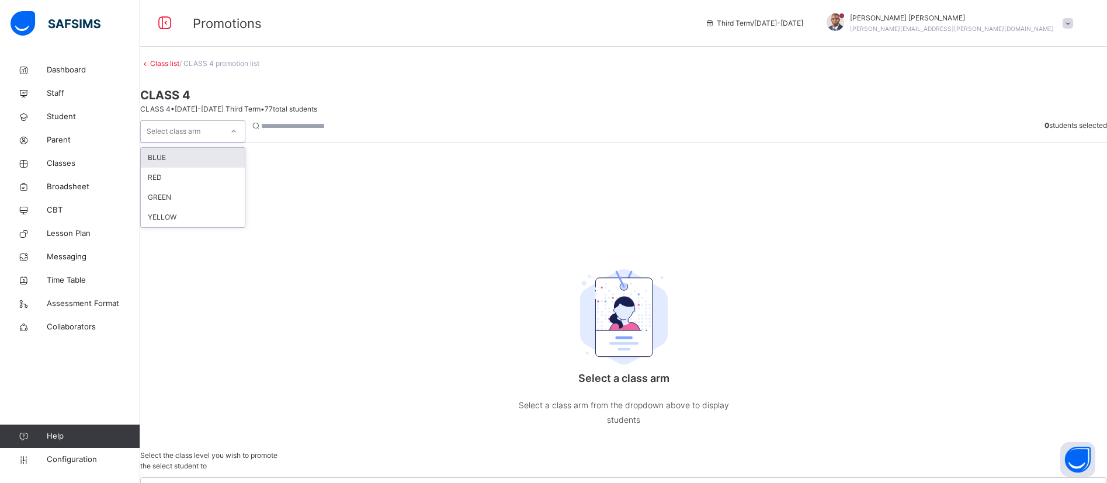
click at [223, 136] on div "Select class arm" at bounding box center [182, 132] width 82 height 18
click at [196, 166] on div "BLUE" at bounding box center [193, 158] width 104 height 20
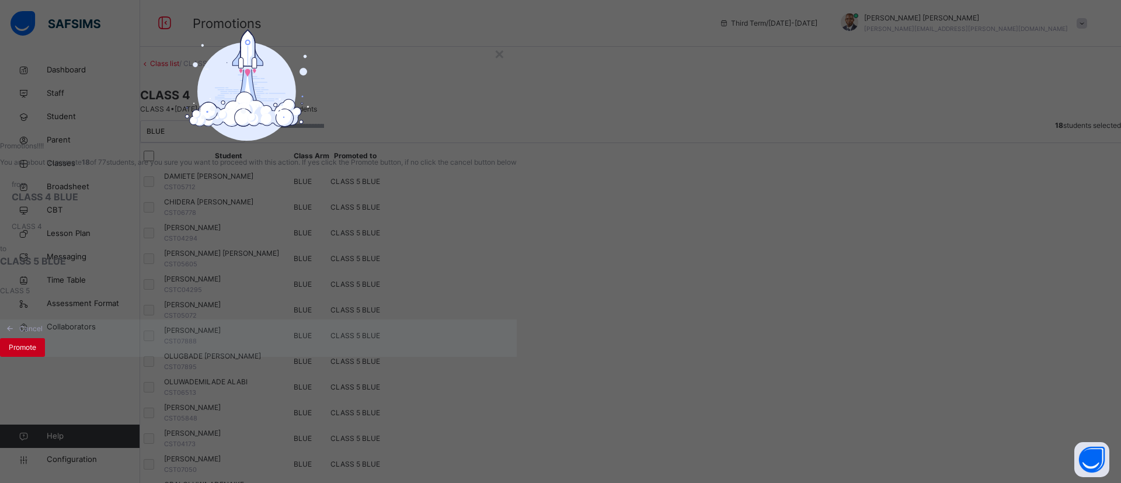
click at [36, 353] on span "Promote" at bounding box center [22, 347] width 27 height 11
